Goal: Transaction & Acquisition: Subscribe to service/newsletter

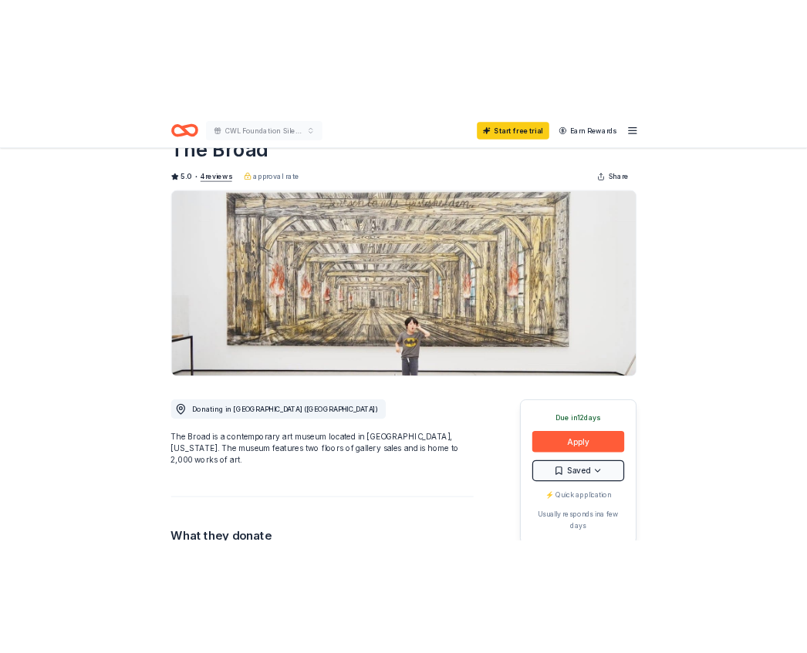
scroll to position [77, 0]
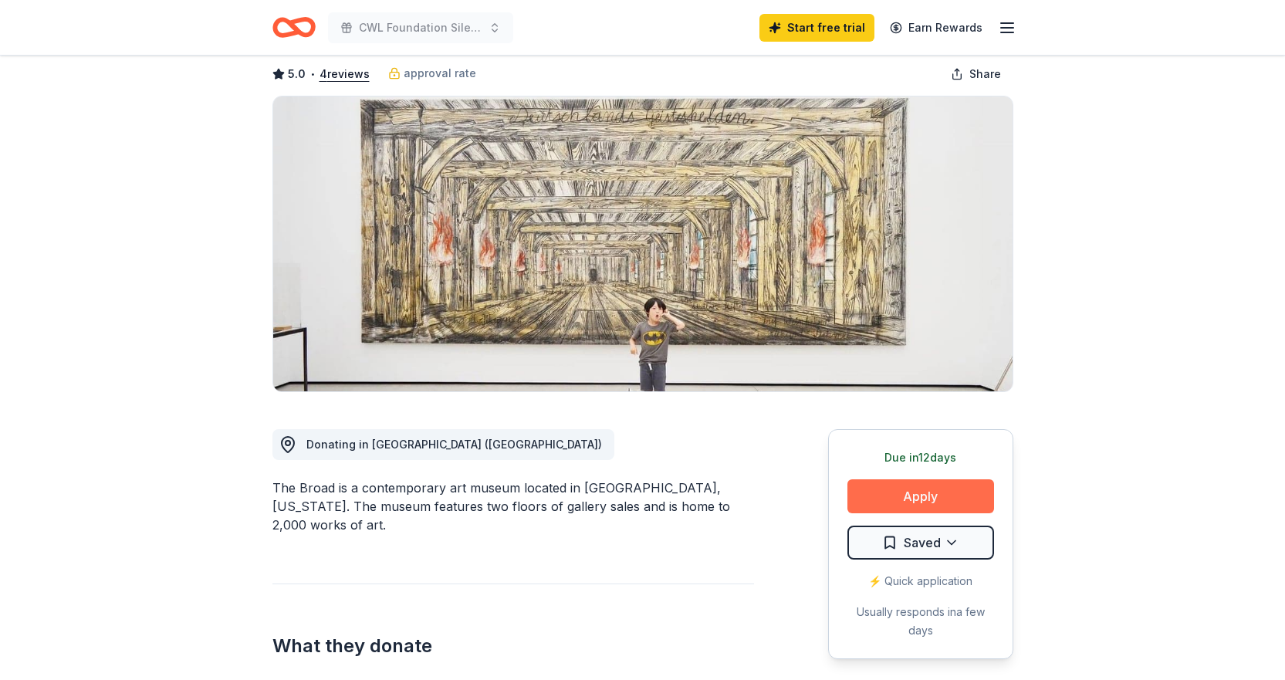
click at [946, 496] on button "Apply" at bounding box center [920, 496] width 147 height 34
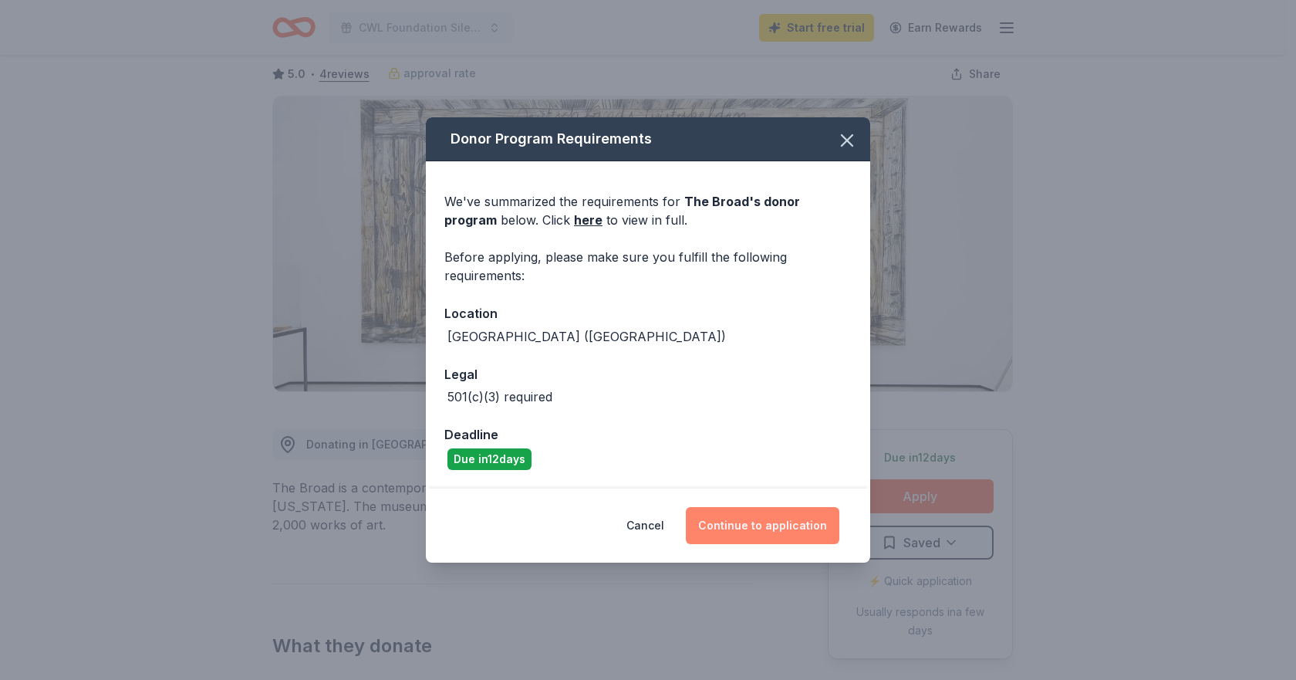
click at [763, 531] on button "Continue to application" at bounding box center [763, 525] width 154 height 37
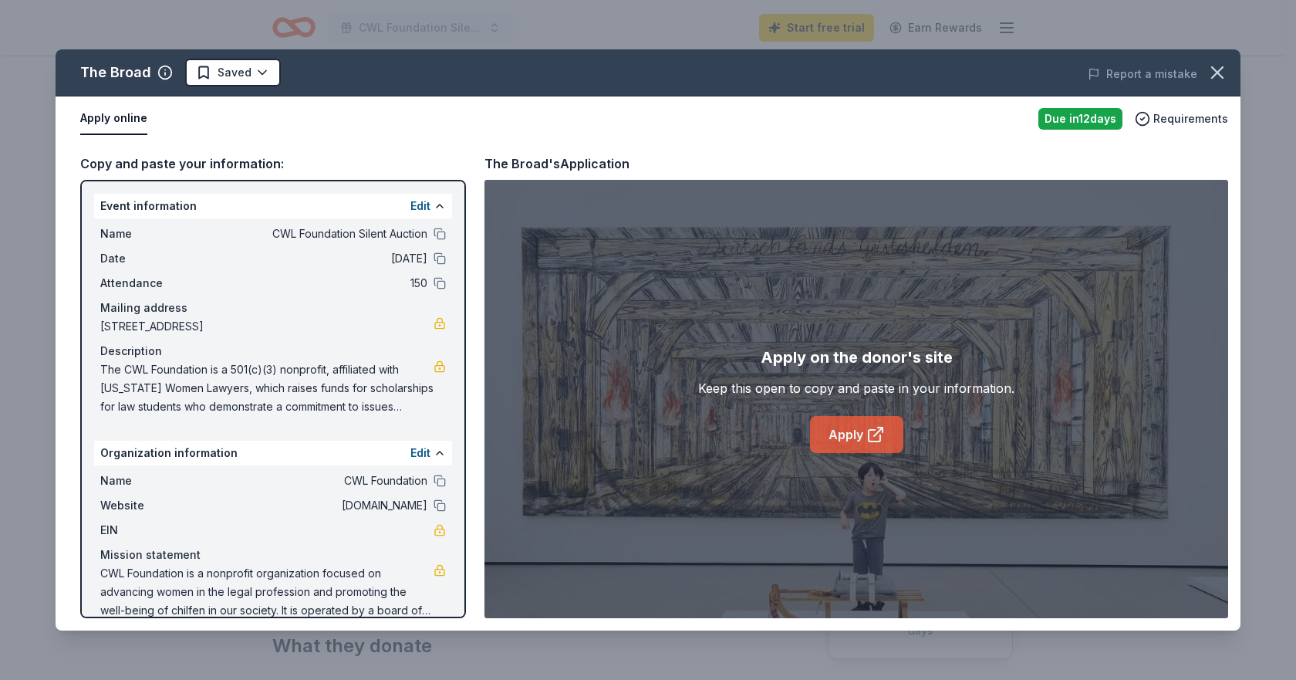
click at [839, 429] on link "Apply" at bounding box center [856, 434] width 93 height 37
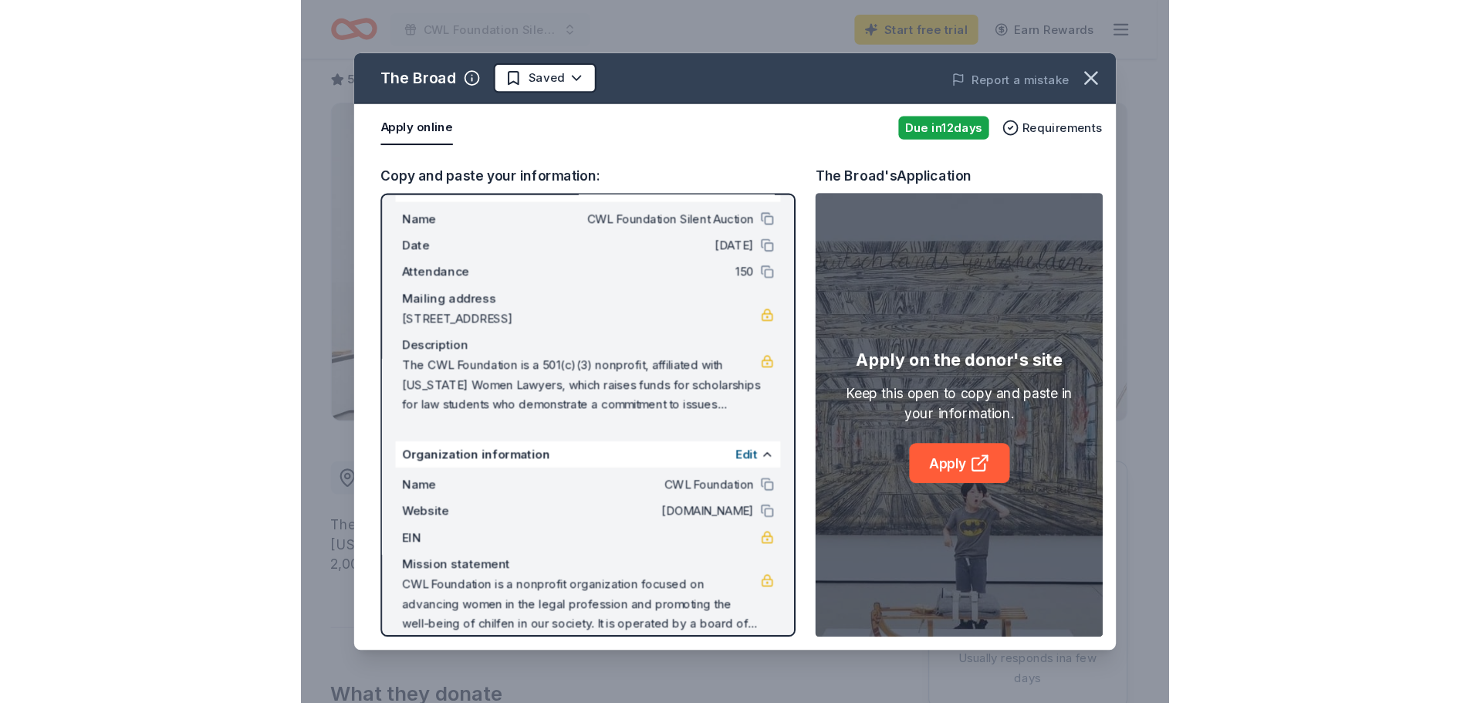
scroll to position [48, 0]
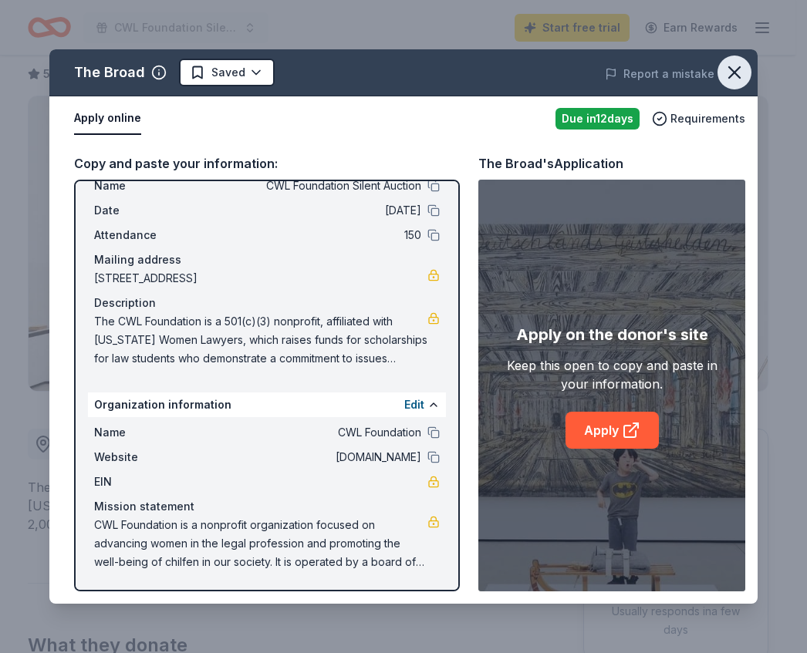
click at [728, 69] on icon "button" at bounding box center [735, 73] width 22 height 22
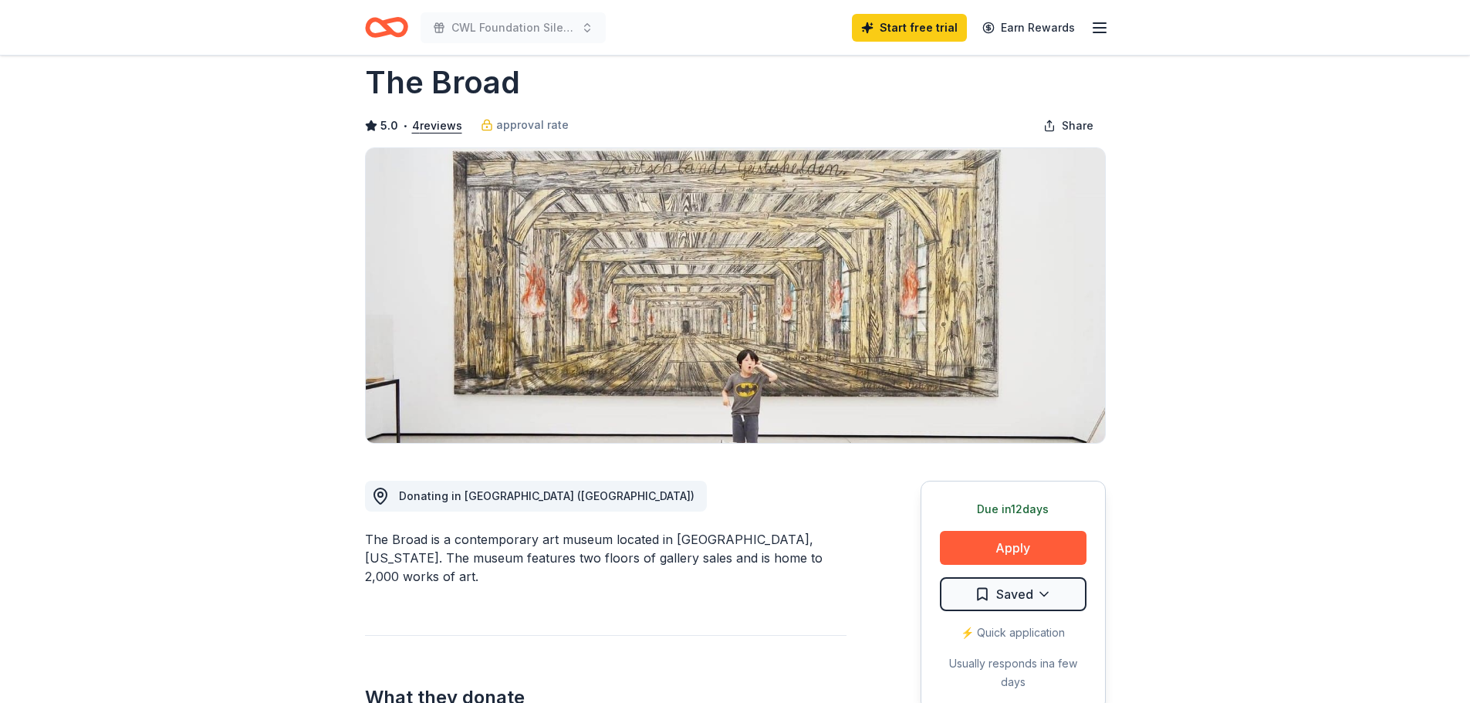
scroll to position [0, 0]
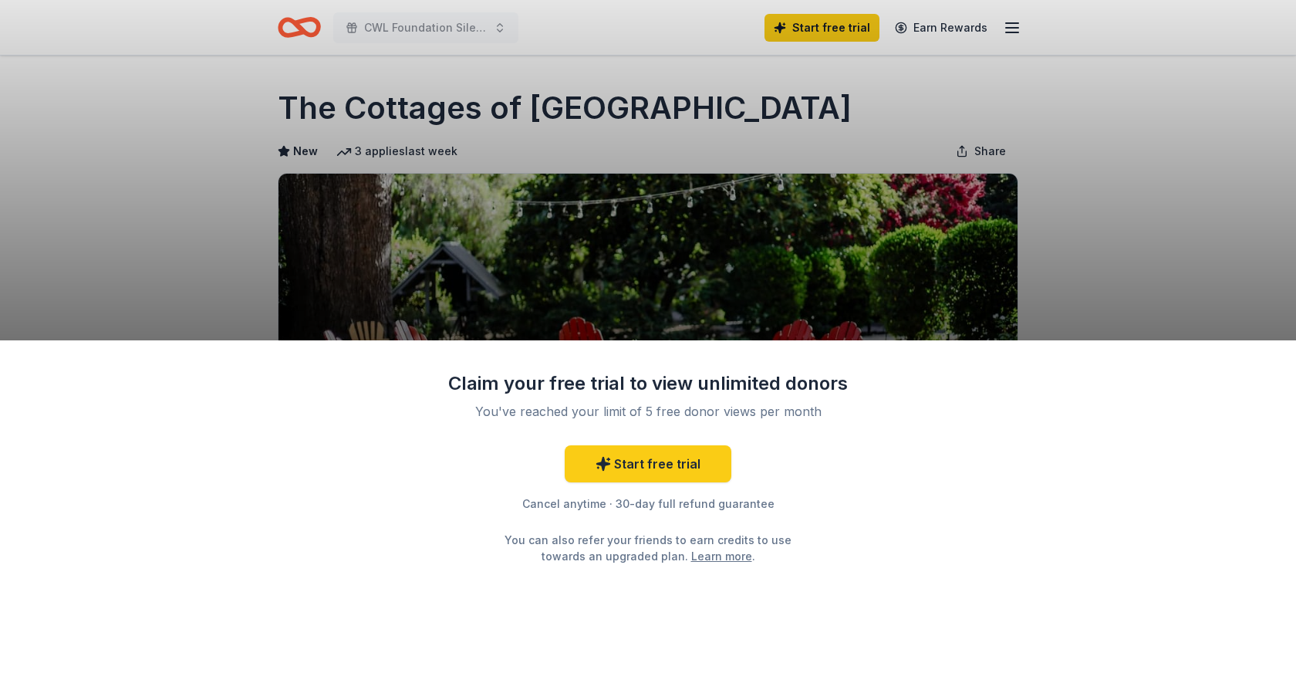
click at [1005, 29] on div "Claim your free trial to view unlimited donors You've reached your limit of 5 f…" at bounding box center [648, 340] width 1296 height 680
click at [1013, 33] on div "Claim your free trial to view unlimited donors You've reached your limit of 5 f…" at bounding box center [648, 340] width 1296 height 680
click at [462, 33] on div "Claim your free trial to view unlimited donors You've reached your limit of 5 f…" at bounding box center [648, 340] width 1296 height 680
click at [694, 555] on link "Learn more" at bounding box center [721, 556] width 61 height 16
click at [650, 468] on link "Start free trial" at bounding box center [648, 463] width 167 height 37
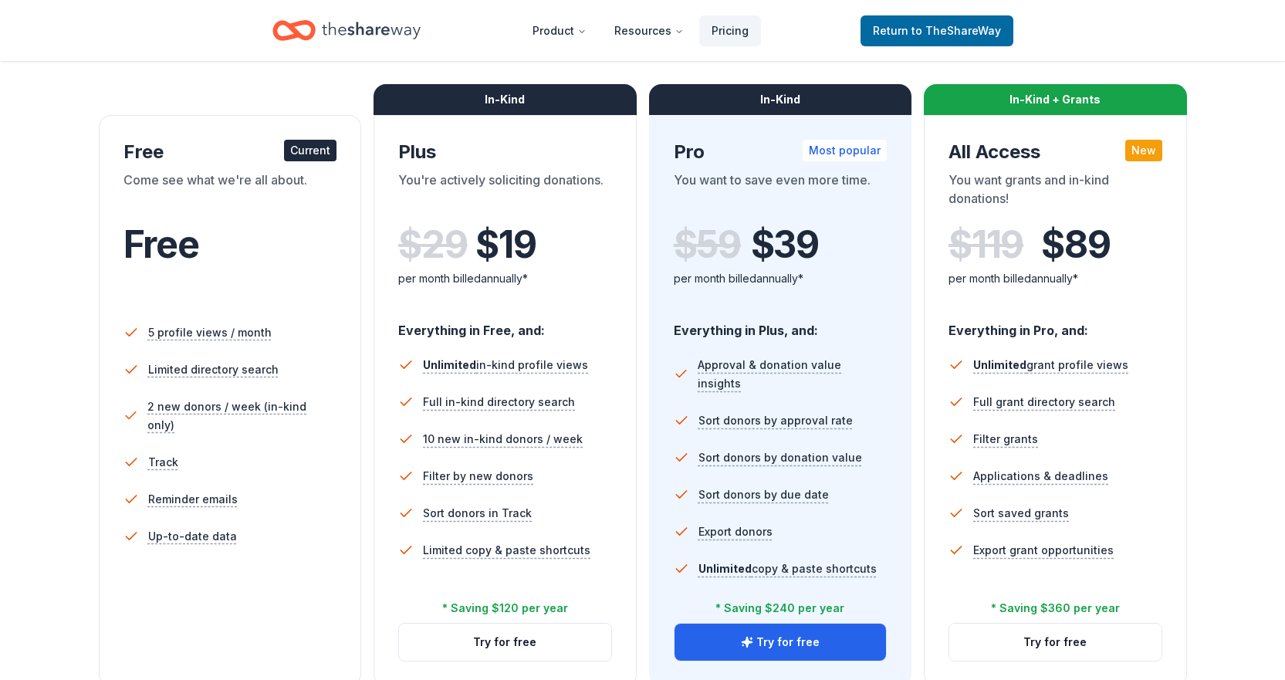
scroll to position [231, 0]
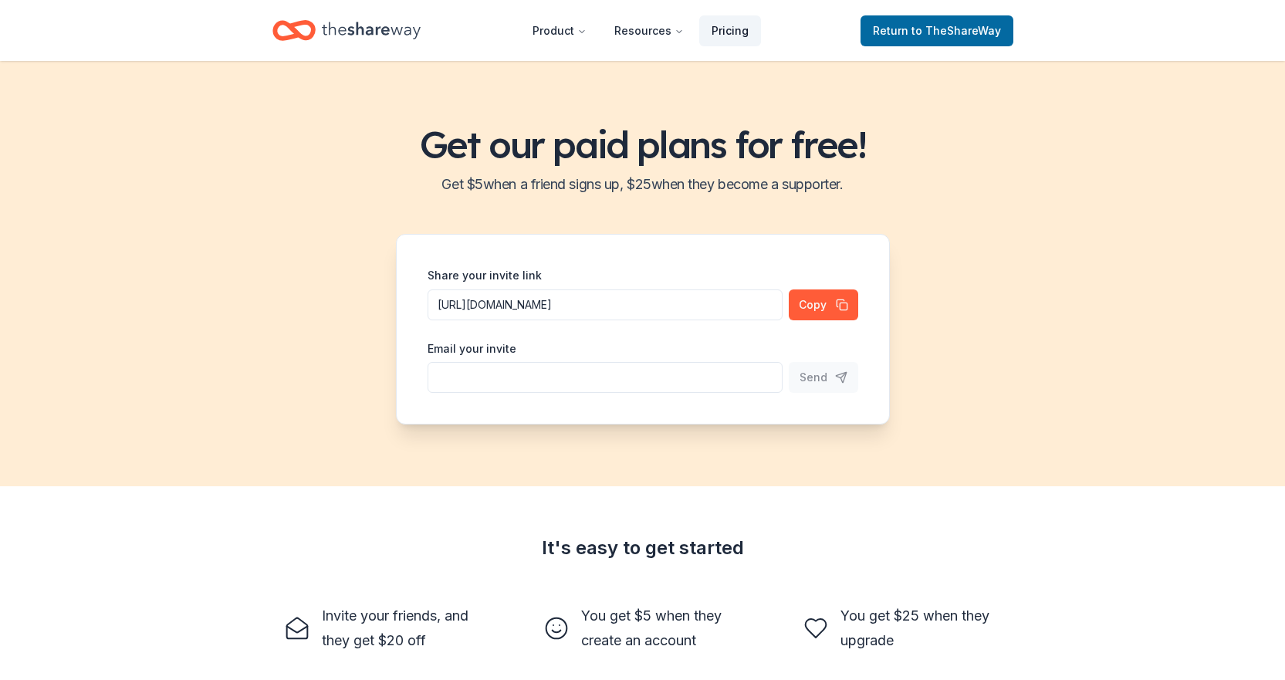
click at [737, 24] on link "Pricing" at bounding box center [730, 30] width 62 height 31
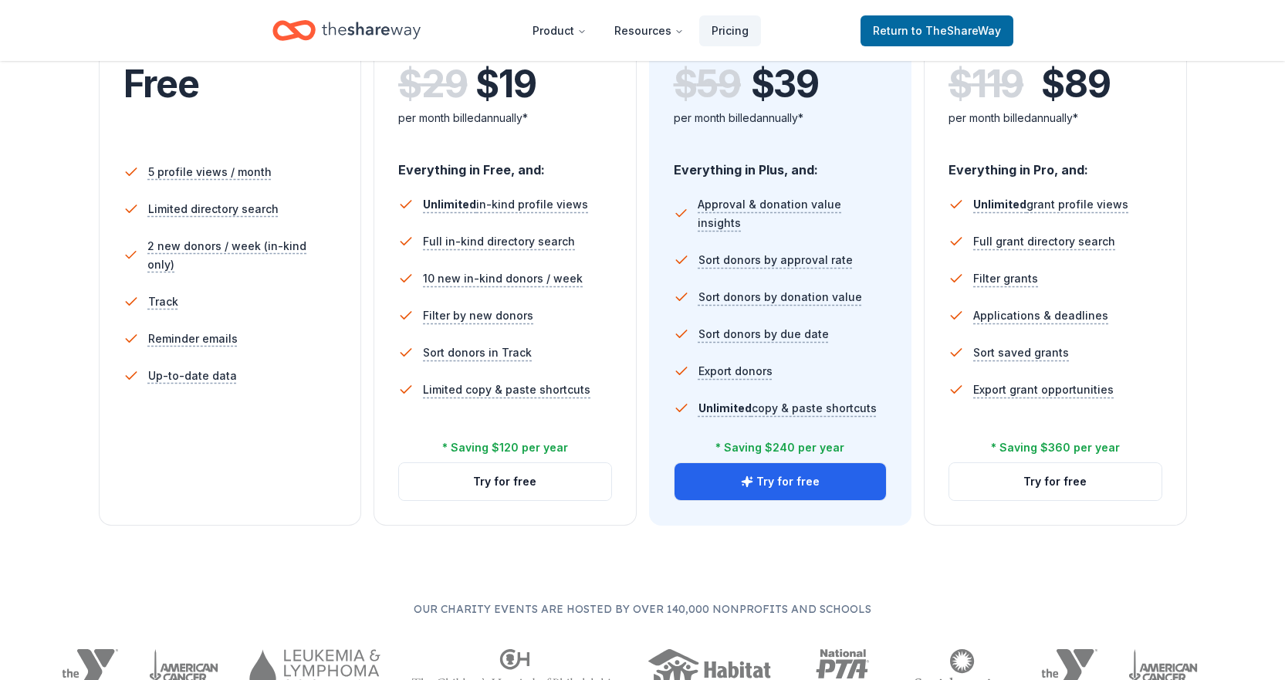
scroll to position [386, 0]
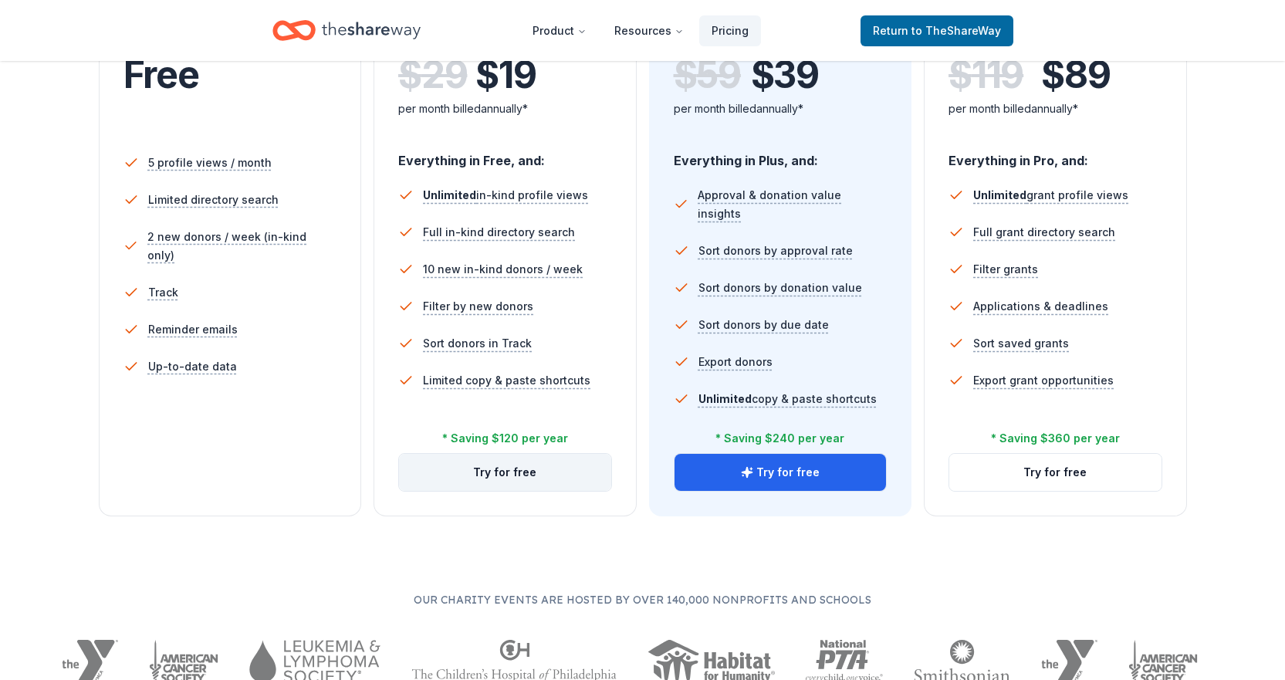
click at [527, 468] on button "Try for free" at bounding box center [505, 472] width 212 height 37
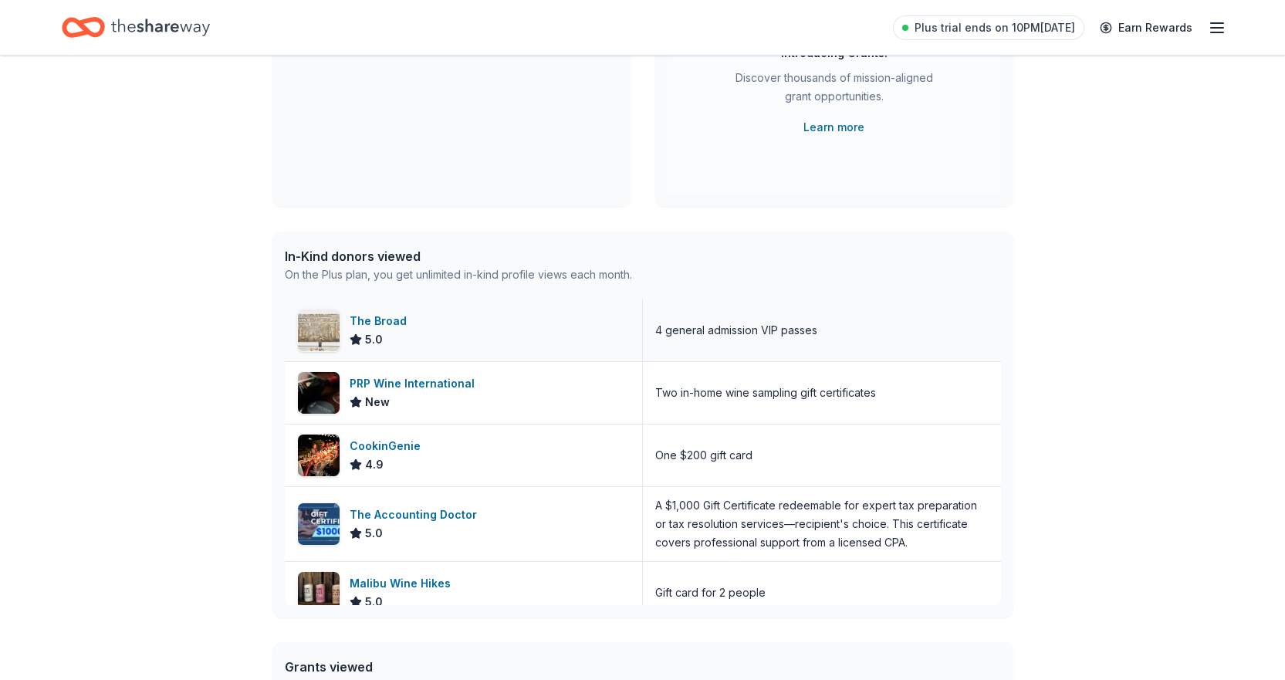
scroll to position [77, 0]
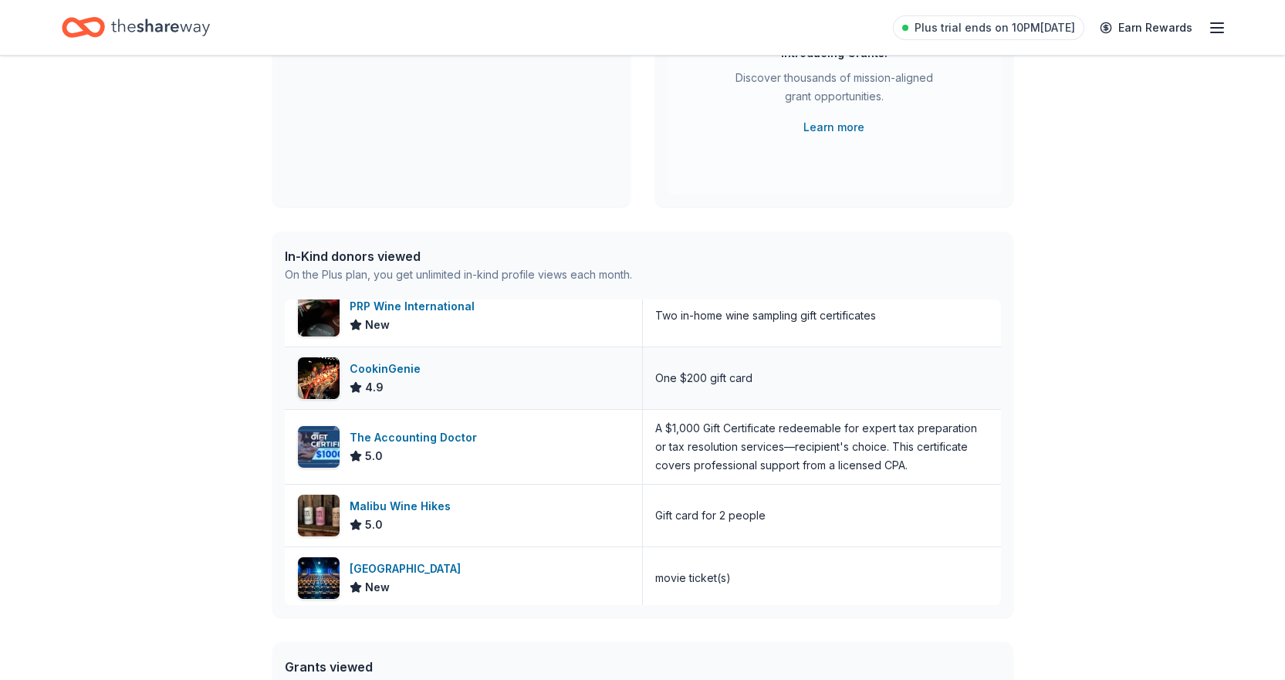
click at [400, 366] on div "CookinGenie" at bounding box center [387, 369] width 77 height 19
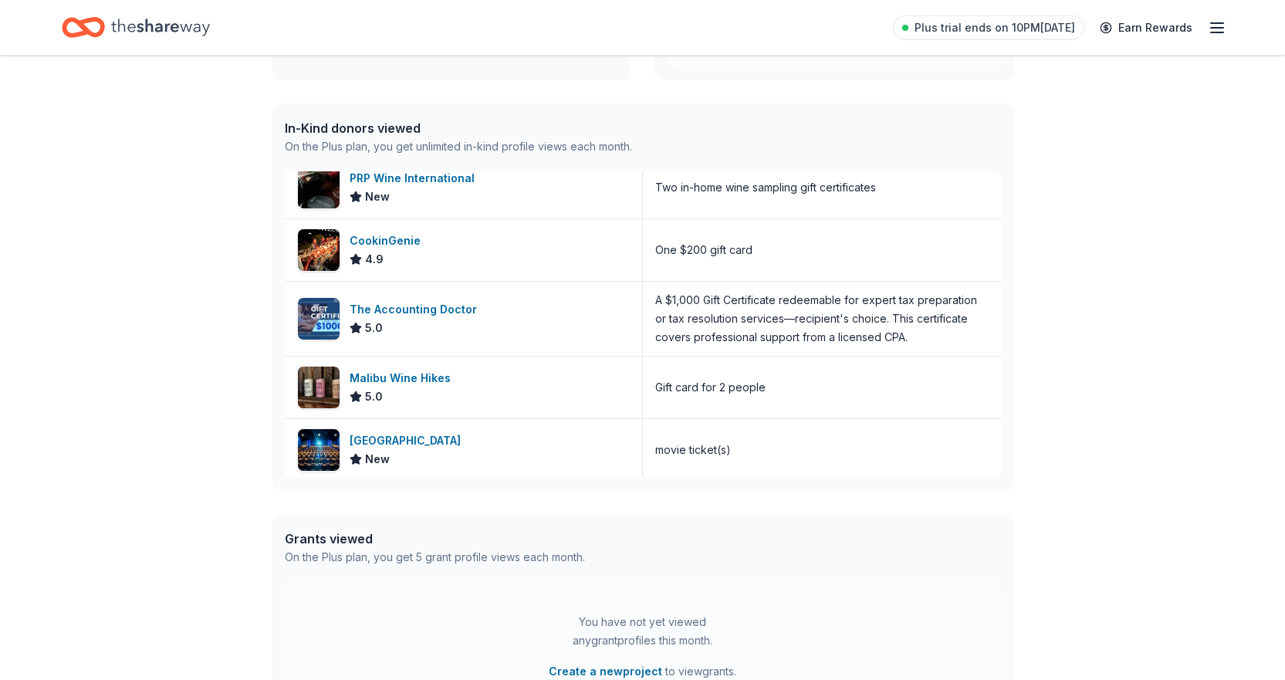
scroll to position [386, 0]
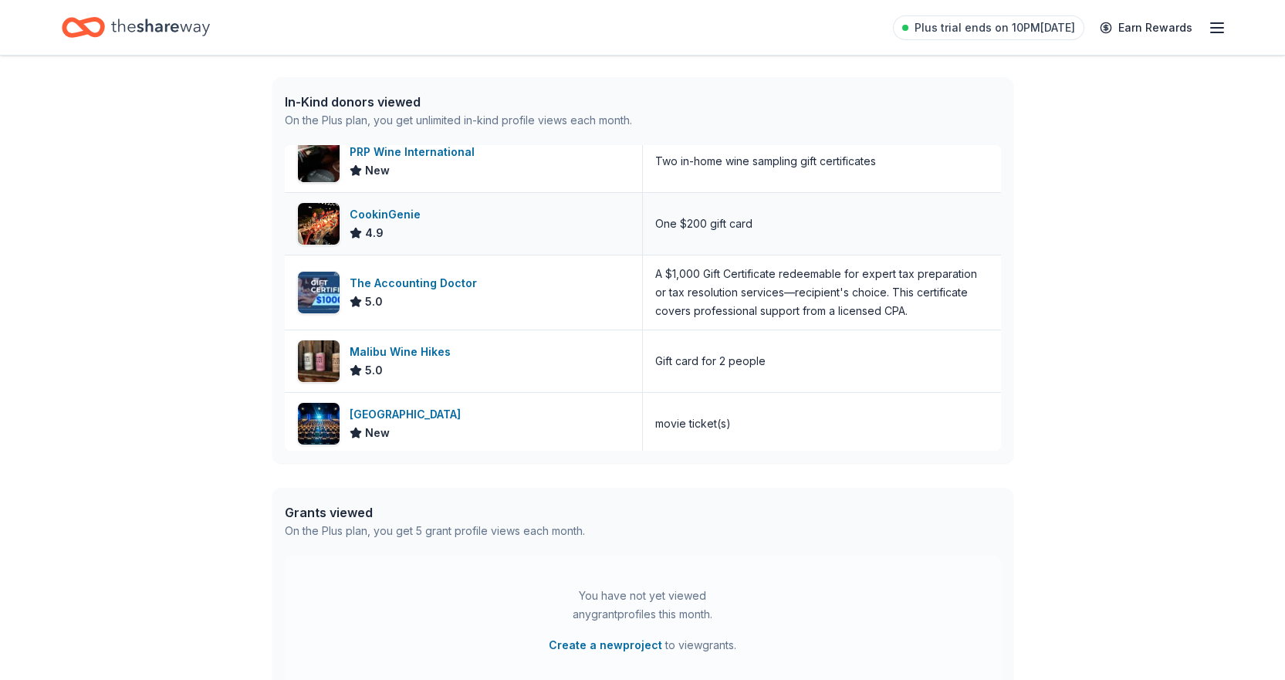
click at [393, 215] on div "CookinGenie" at bounding box center [387, 214] width 77 height 19
